Goal: Task Accomplishment & Management: Use online tool/utility

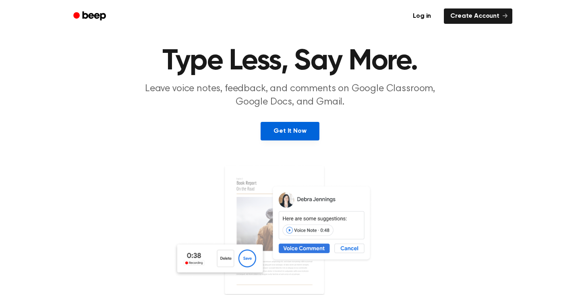
scroll to position [19, 0]
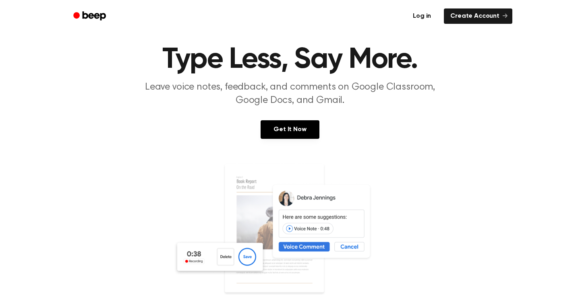
click at [425, 18] on link "Log in" at bounding box center [422, 16] width 34 height 19
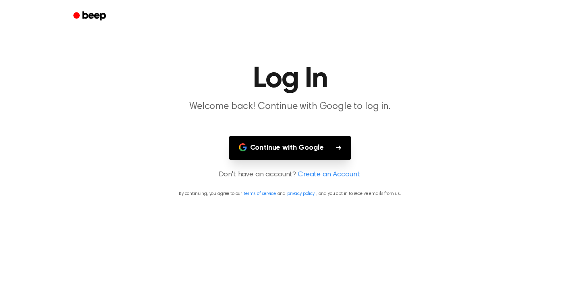
click at [310, 156] on button "Continue with Google" at bounding box center [290, 148] width 122 height 24
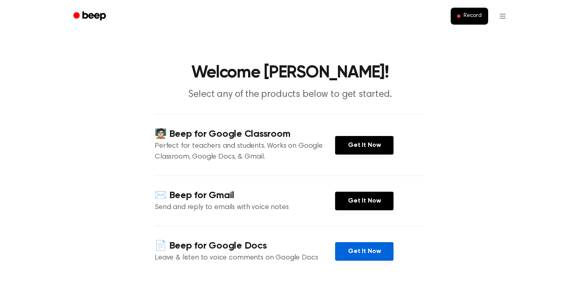
click at [355, 250] on link "Get It Now" at bounding box center [364, 251] width 58 height 19
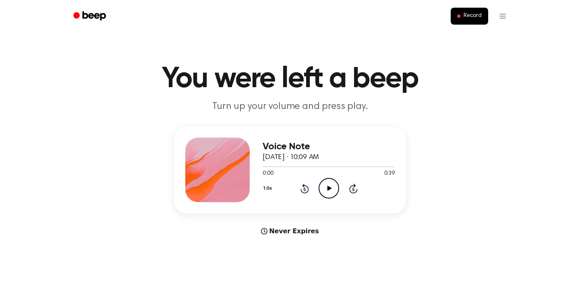
click at [326, 178] on circle at bounding box center [329, 188] width 20 height 20
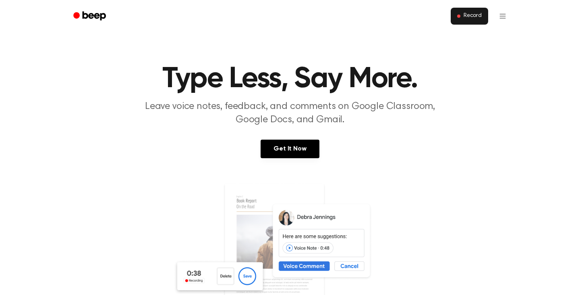
click at [471, 11] on button "Record" at bounding box center [469, 16] width 37 height 17
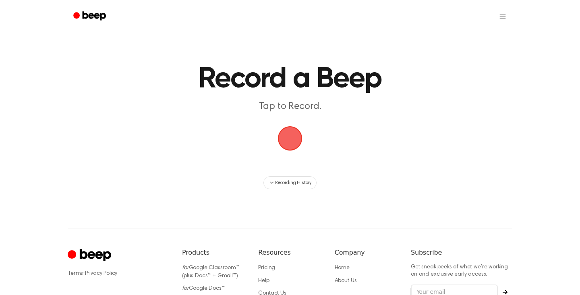
click at [290, 143] on span "button" at bounding box center [290, 138] width 23 height 23
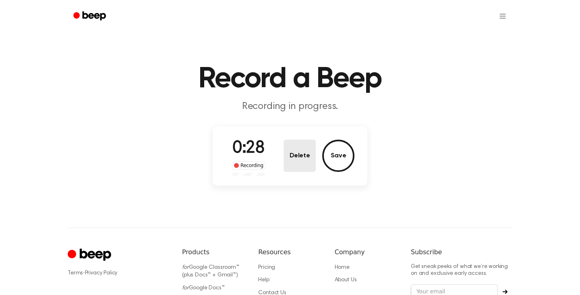
click at [309, 153] on button "Delete" at bounding box center [300, 155] width 32 height 32
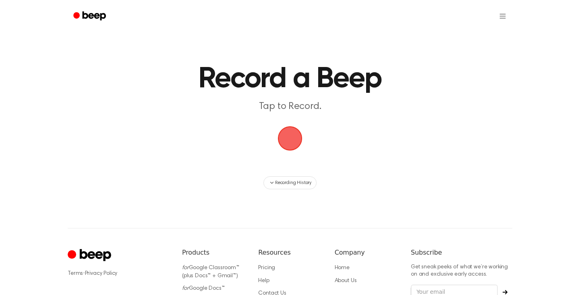
click at [289, 134] on span "button" at bounding box center [290, 138] width 23 height 23
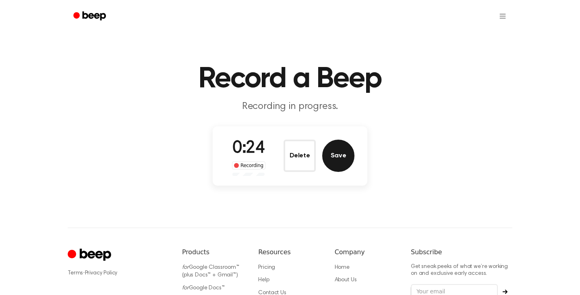
click at [336, 158] on button "Save" at bounding box center [338, 155] width 32 height 32
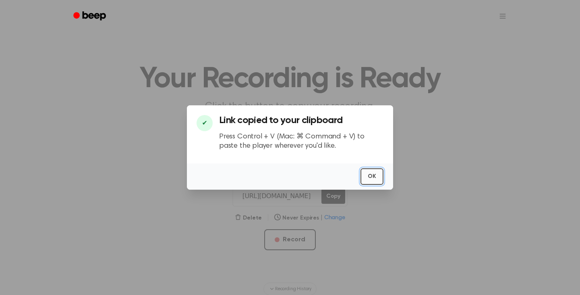
click at [375, 174] on button "OK" at bounding box center [372, 176] width 23 height 17
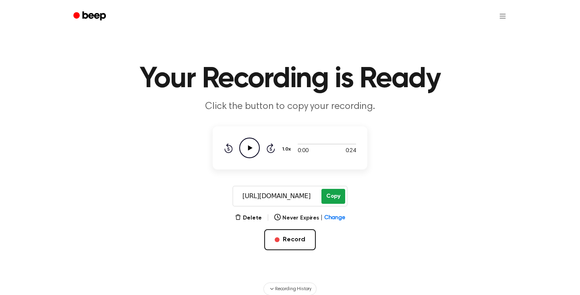
click at [328, 190] on button "Copy" at bounding box center [334, 196] width 24 height 15
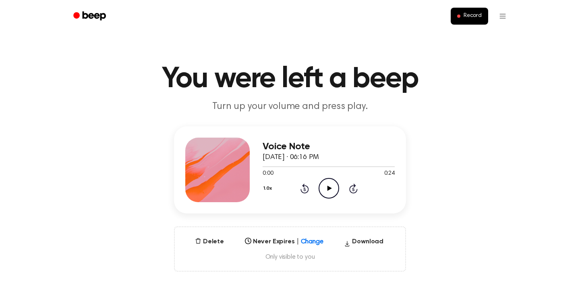
click at [326, 188] on icon "Play Audio" at bounding box center [329, 188] width 21 height 21
click at [327, 188] on icon "Pause Audio" at bounding box center [329, 188] width 21 height 21
click at [459, 20] on button "Record" at bounding box center [469, 16] width 37 height 17
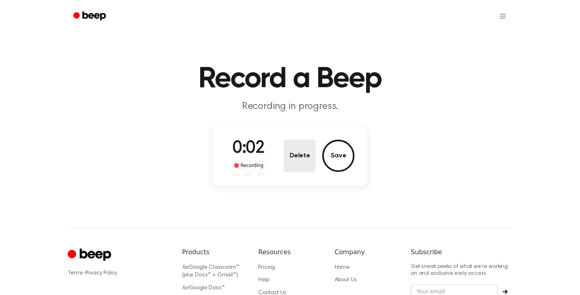
click at [305, 164] on button "Delete" at bounding box center [300, 155] width 32 height 32
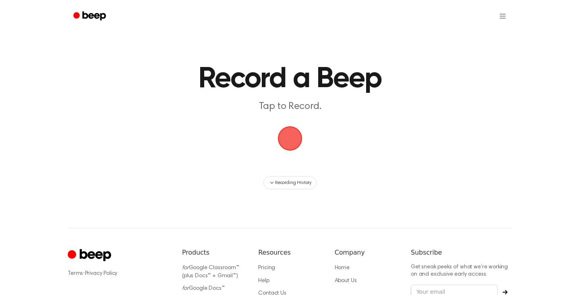
click at [291, 131] on span "button" at bounding box center [290, 138] width 23 height 23
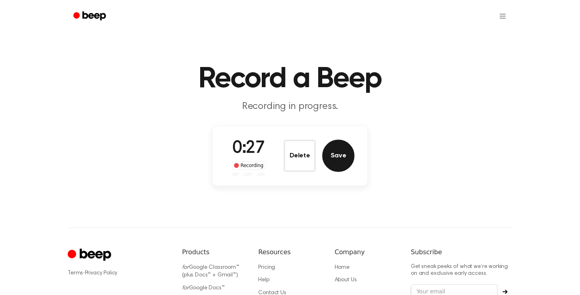
click at [342, 154] on button "Save" at bounding box center [338, 155] width 32 height 32
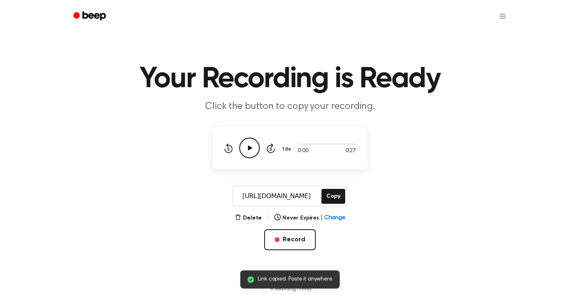
click at [249, 144] on icon "Play Audio" at bounding box center [249, 147] width 21 height 21
click at [250, 148] on icon "Pause Audio" at bounding box center [249, 147] width 21 height 21
click at [250, 148] on icon at bounding box center [250, 147] width 4 height 5
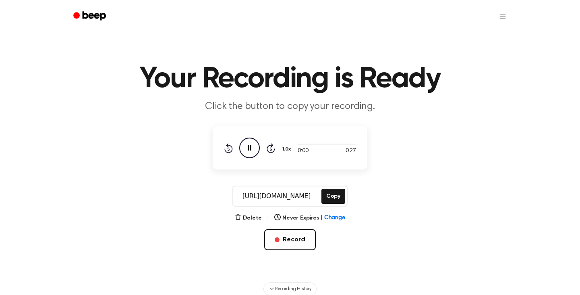
click at [270, 144] on icon at bounding box center [271, 148] width 8 height 10
click at [239, 147] on div "Rewind 5 seconds Pause Audio Skip 5 seconds" at bounding box center [249, 147] width 51 height 21
click at [246, 147] on icon "Pause Audio" at bounding box center [249, 147] width 21 height 21
click at [227, 147] on icon "Rewind 5 seconds" at bounding box center [228, 148] width 9 height 10
click at [252, 145] on icon "Play Audio" at bounding box center [249, 147] width 21 height 21
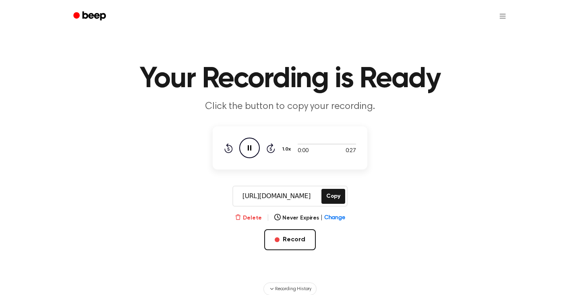
click at [257, 216] on button "Delete" at bounding box center [248, 218] width 27 height 8
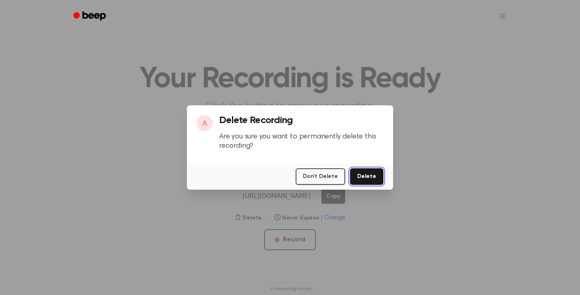
click at [375, 173] on button "Delete" at bounding box center [366, 176] width 33 height 17
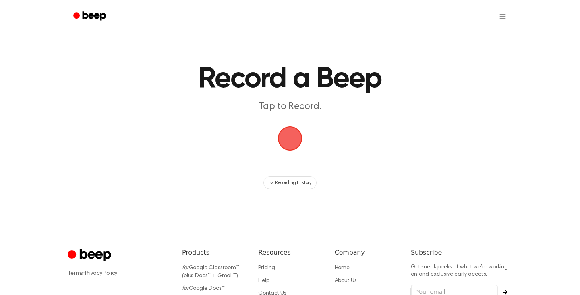
click at [286, 143] on span "button" at bounding box center [290, 138] width 23 height 23
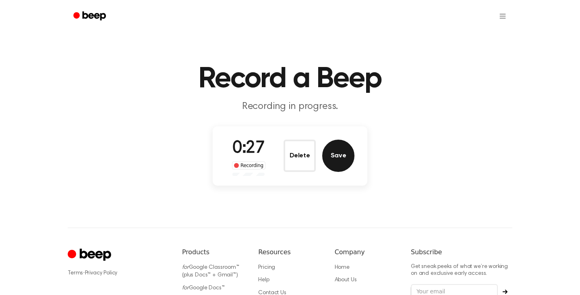
click at [334, 149] on button "Save" at bounding box center [338, 155] width 32 height 32
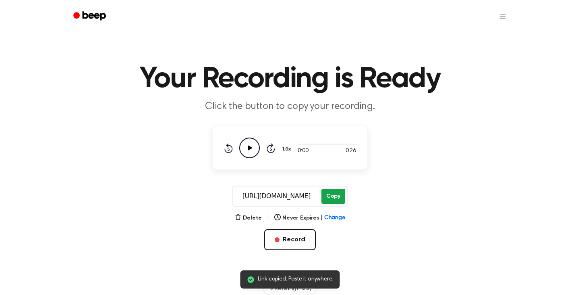
click at [334, 191] on button "Copy" at bounding box center [334, 196] width 24 height 15
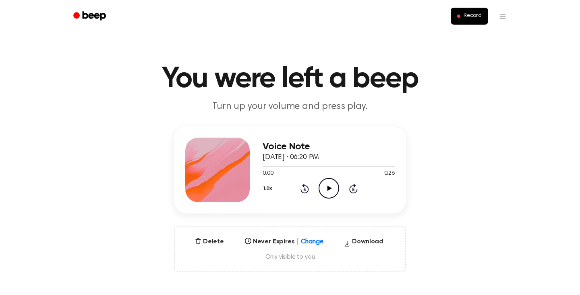
click at [326, 188] on icon "Play Audio" at bounding box center [329, 188] width 21 height 21
click at [327, 191] on icon "Play Audio" at bounding box center [329, 188] width 21 height 21
